Goal: Information Seeking & Learning: Learn about a topic

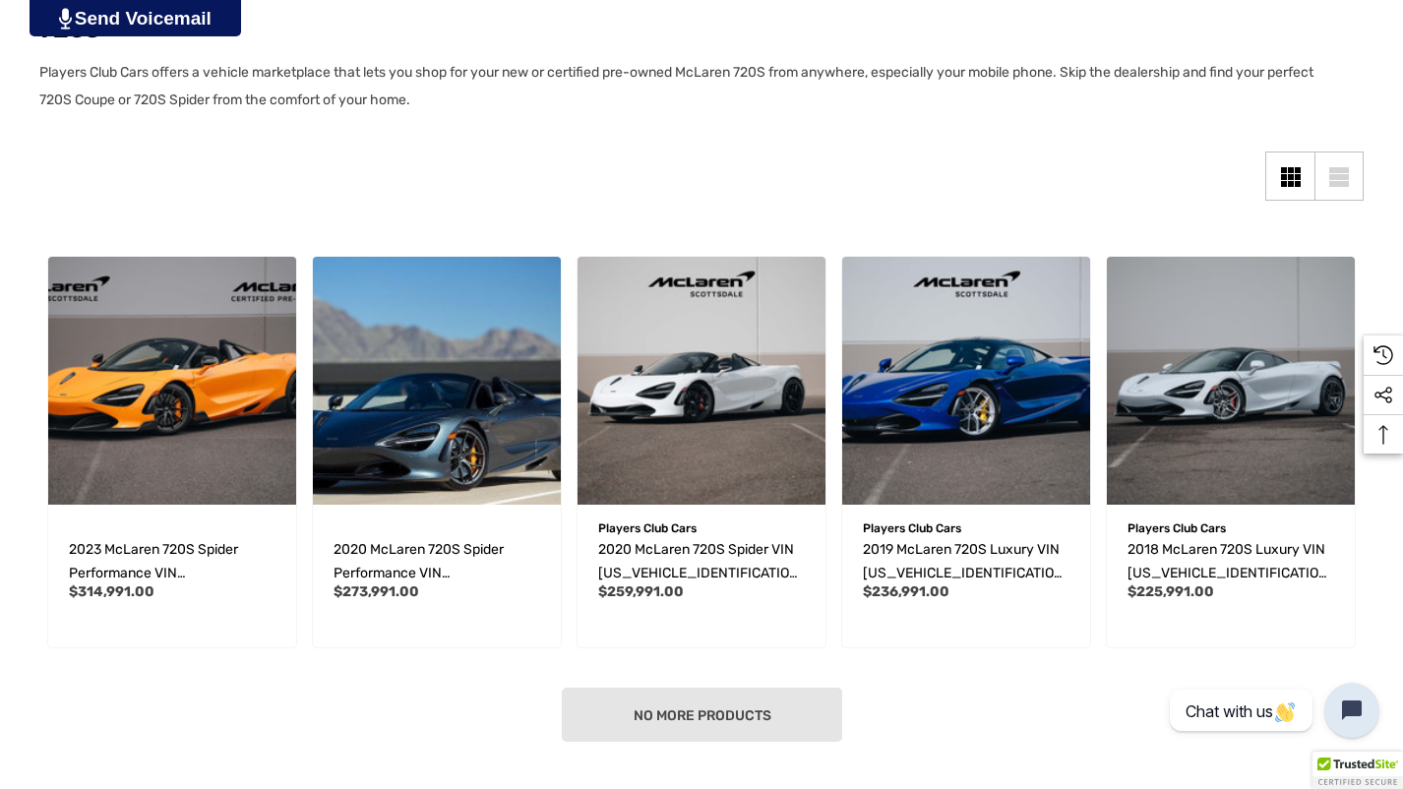
scroll to position [344, 0]
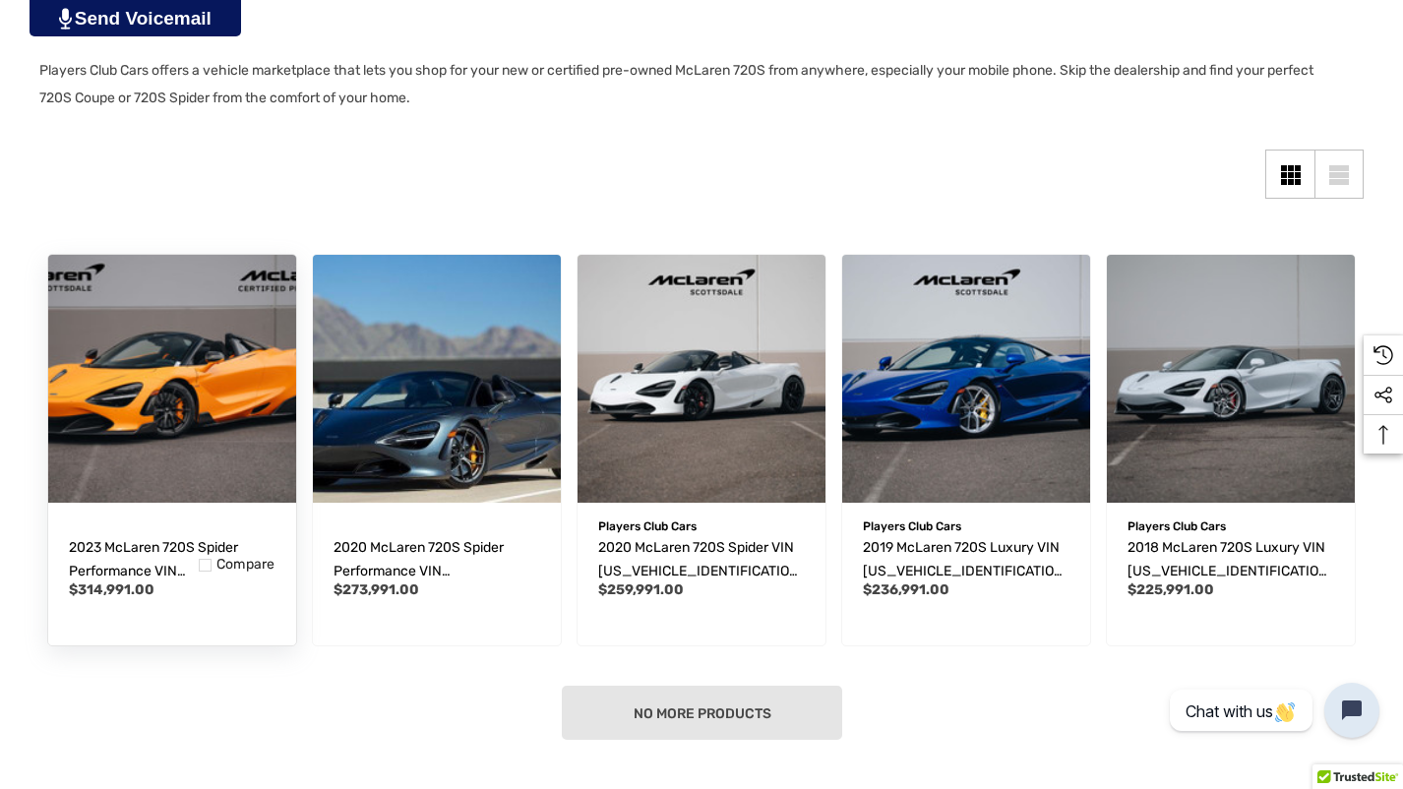
click at [226, 439] on img "2023 McLaren 720S Spider Performance VIN SBM14FCA1PW007120,$314,991.00\a" at bounding box center [171, 378] width 272 height 272
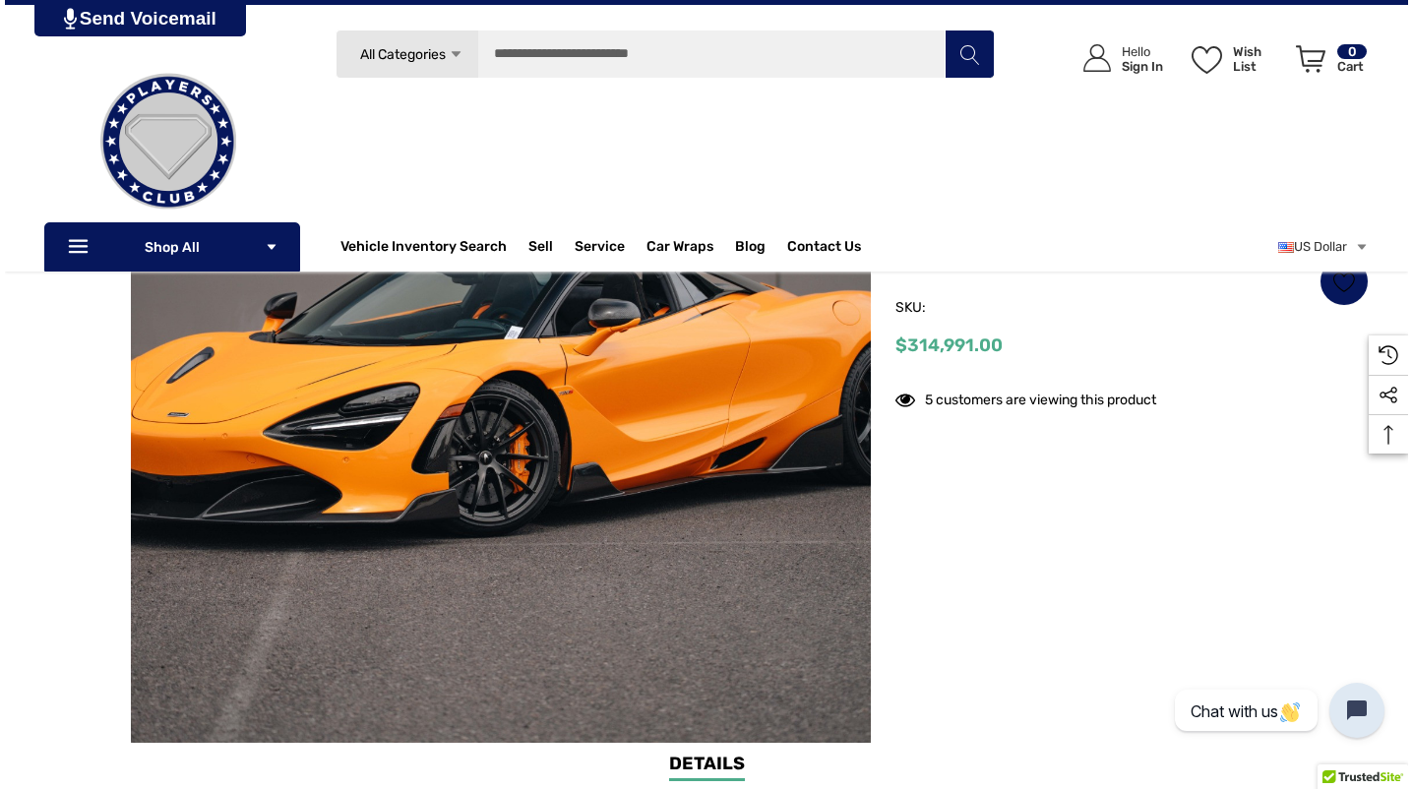
scroll to position [359, 0]
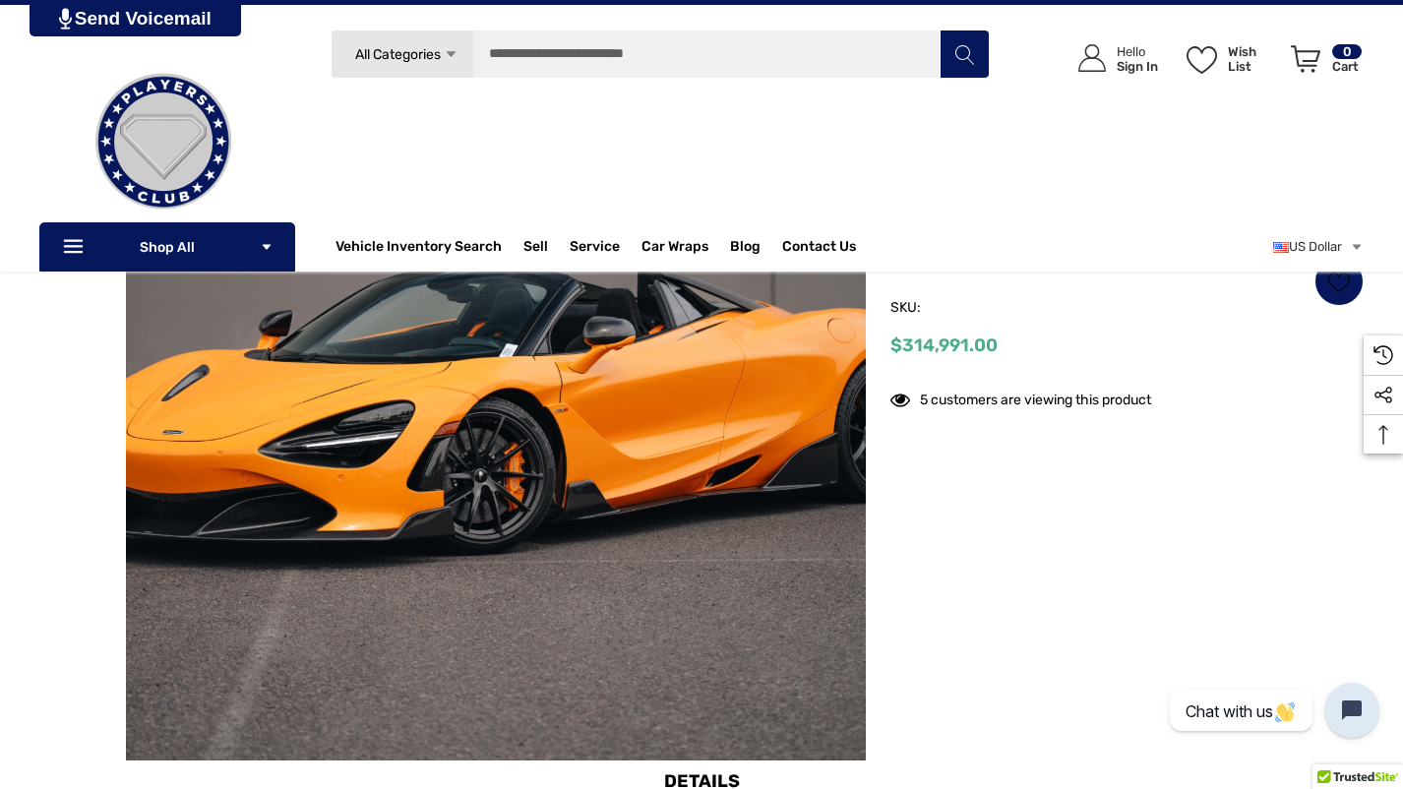
click at [735, 383] on img at bounding box center [328, 373] width 1259 height 839
